Goal: Communication & Community: Answer question/provide support

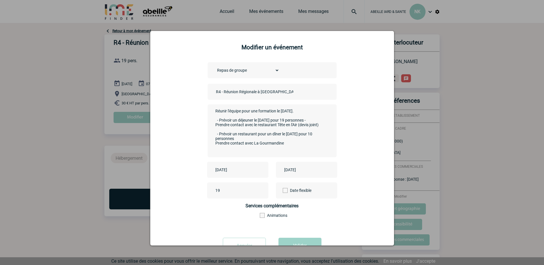
scroll to position [22, 0]
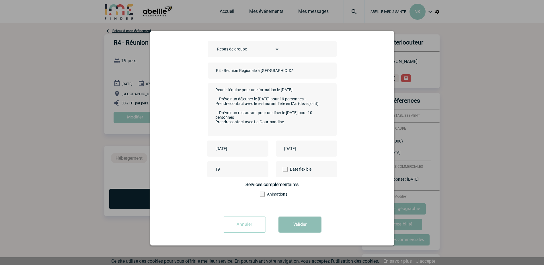
click at [285, 225] on button "Valider" at bounding box center [299, 224] width 43 height 16
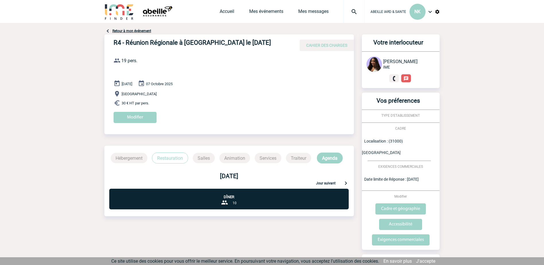
click at [164, 158] on p "Restauration" at bounding box center [170, 158] width 36 height 11
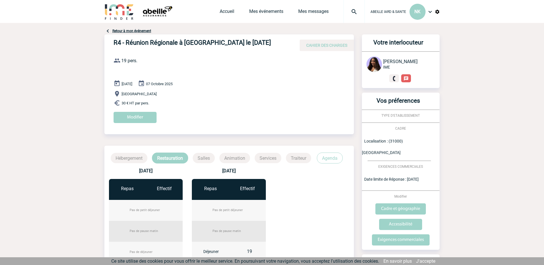
click at [124, 31] on link "Retour à mon événement" at bounding box center [131, 31] width 39 height 4
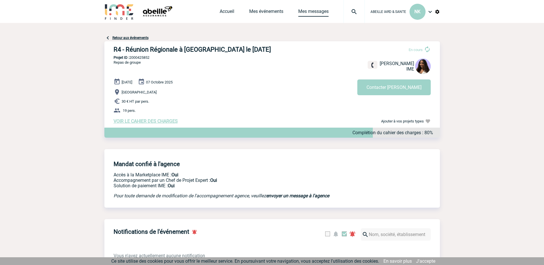
click at [309, 13] on link "Mes messages" at bounding box center [313, 13] width 30 height 8
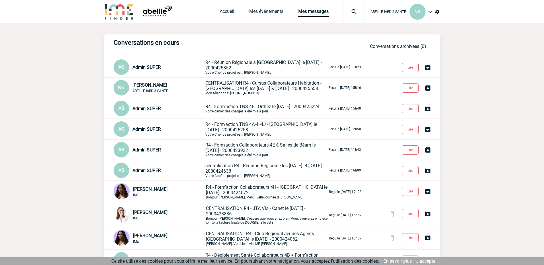
click at [412, 68] on button "Lire" at bounding box center [410, 67] width 17 height 9
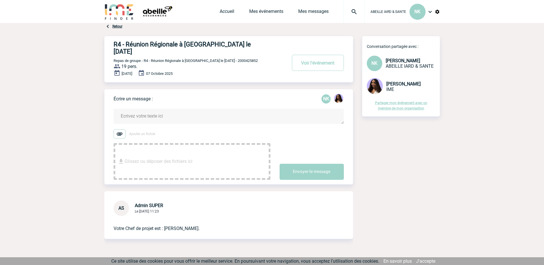
click at [487, 80] on body "ABEILLE IARD & SANTE NK Accueil Mes événements" at bounding box center [272, 142] width 544 height 285
click at [119, 129] on img at bounding box center [120, 133] width 12 height 9
click at [0, 0] on input "Ajouter un fichier" at bounding box center [0, 0] width 0 height 0
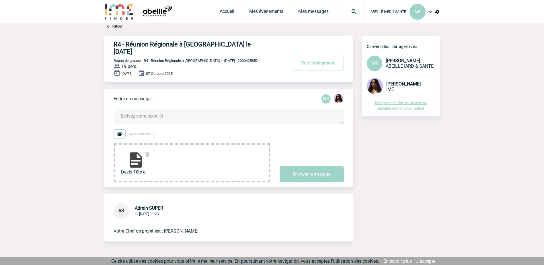
click at [140, 110] on textarea at bounding box center [229, 116] width 230 height 15
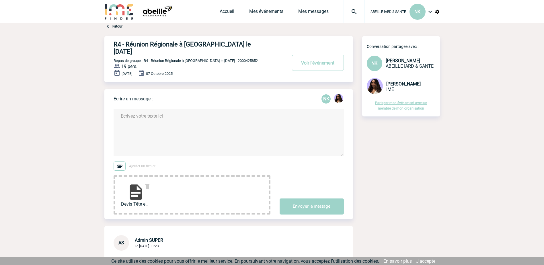
type textarea "B"
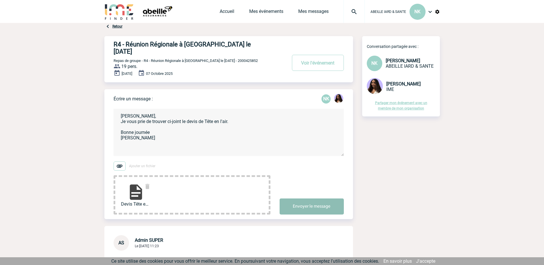
type textarea "Jessica, Je vous prie de trouver ci-joint le devis de Tête en l'air. Bonne jour…"
click at [310, 200] on button "Envoyer le message" at bounding box center [312, 206] width 64 height 16
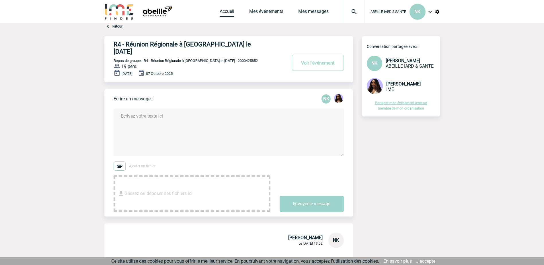
click at [226, 10] on link "Accueil" at bounding box center [227, 13] width 15 height 8
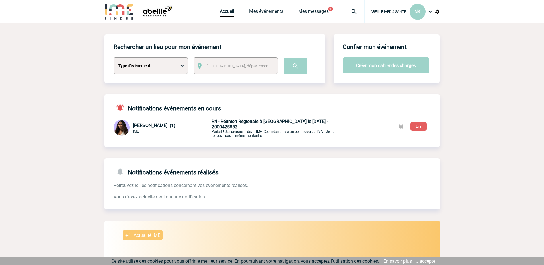
click at [181, 67] on select "Type d'évènement Séminaire avec nuitée Séminaire sans nuitée Repas de groupe Te…" at bounding box center [151, 65] width 74 height 17
select select "1"
click at [114, 58] on select "Type d'évènement Séminaire avec nuitée Séminaire sans nuitée Repas de groupe Te…" at bounding box center [151, 65] width 74 height 17
click at [212, 66] on span "[GEOGRAPHIC_DATA], département, région..." at bounding box center [246, 66] width 80 height 5
type input "labege"
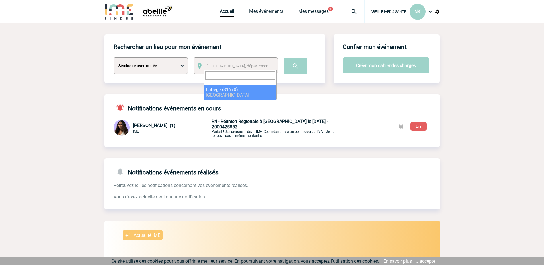
select select "30788"
click at [293, 66] on input "image" at bounding box center [296, 66] width 24 height 16
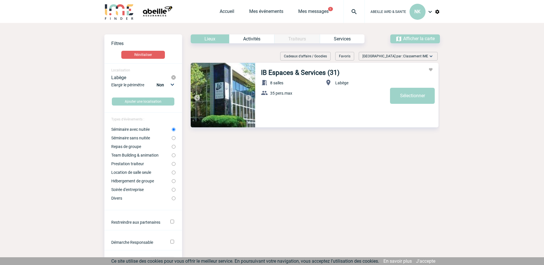
click at [241, 106] on img at bounding box center [223, 95] width 65 height 65
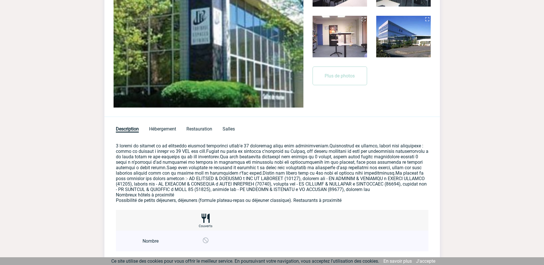
scroll to position [172, 0]
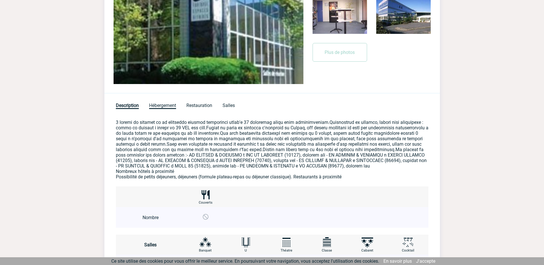
click at [166, 106] on span "Hébergement" at bounding box center [162, 106] width 27 height 6
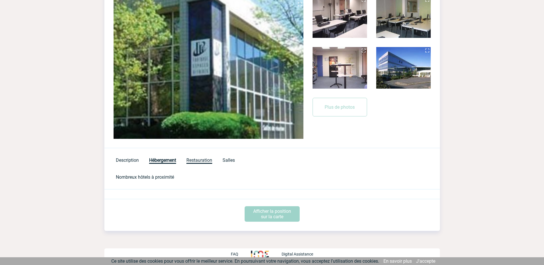
click at [196, 160] on span "Restauration" at bounding box center [199, 160] width 26 height 6
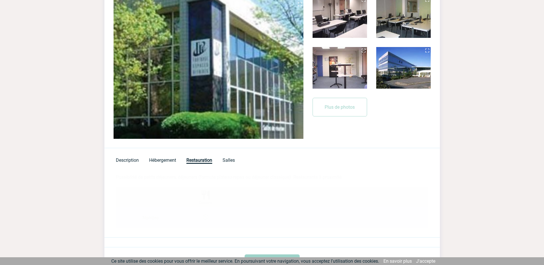
scroll to position [165, 0]
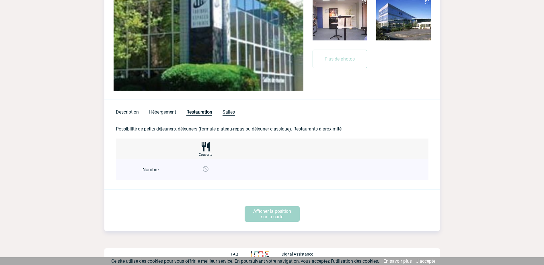
click at [226, 112] on span "Salles" at bounding box center [228, 112] width 12 height 6
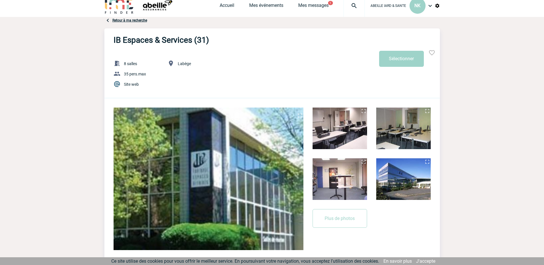
scroll to position [0, 0]
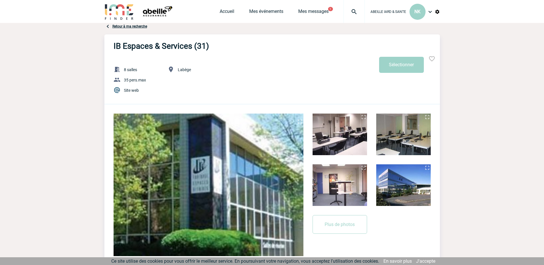
click at [136, 26] on link "Retour à ma recherche" at bounding box center [129, 26] width 35 height 4
